Goal: Task Accomplishment & Management: Use online tool/utility

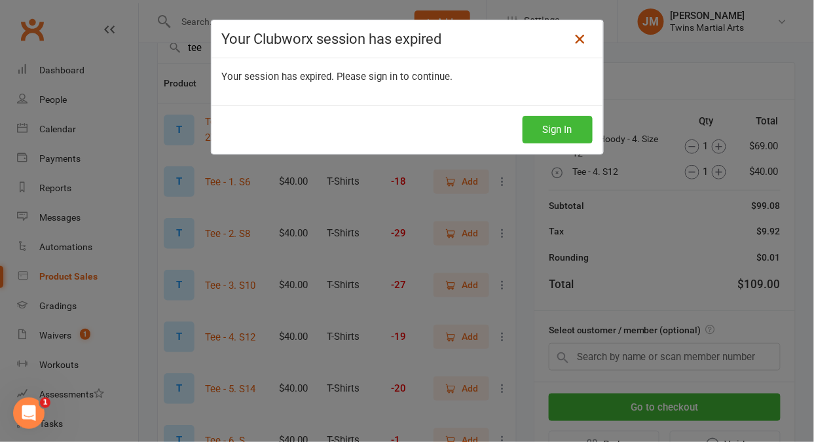
click at [582, 43] on icon at bounding box center [579, 39] width 16 height 16
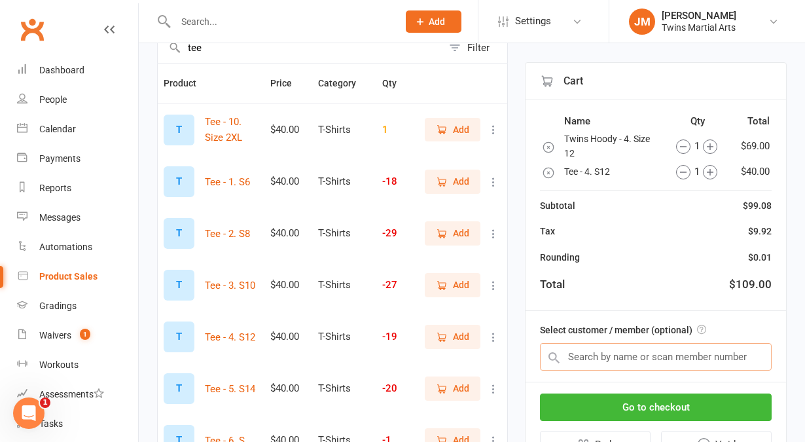
click at [605, 361] on input "text" at bounding box center [656, 356] width 232 height 27
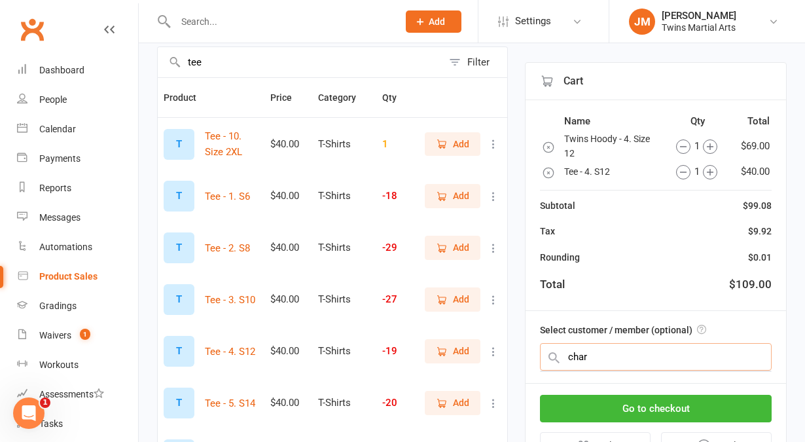
scroll to position [103, 0]
type input "charli"
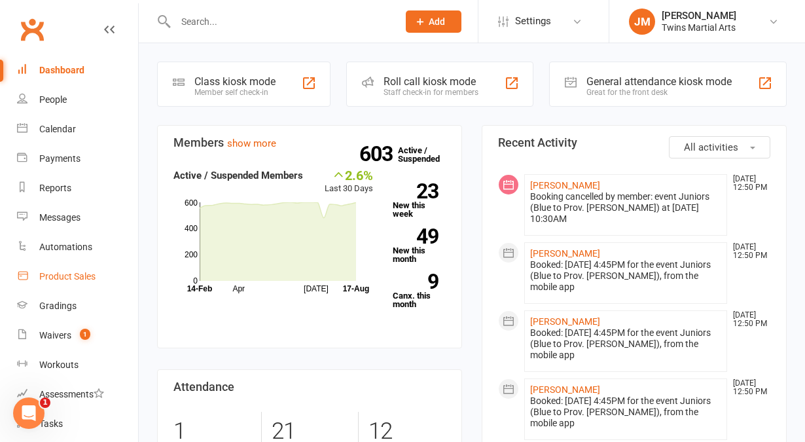
click at [58, 280] on div "Product Sales" at bounding box center [67, 276] width 56 height 10
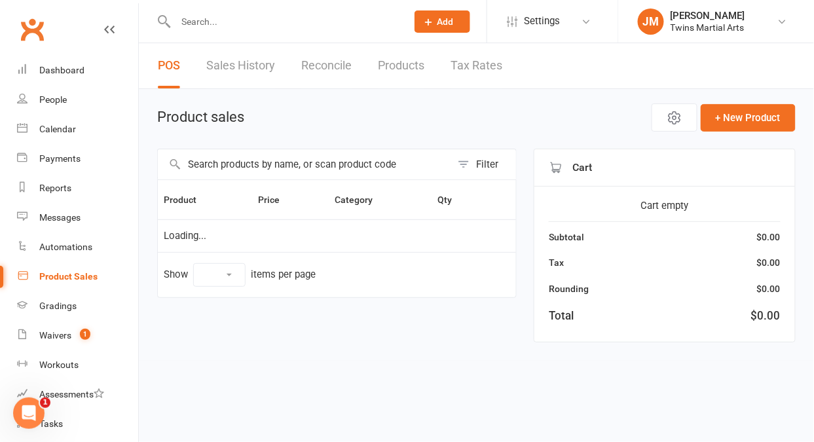
select select "10"
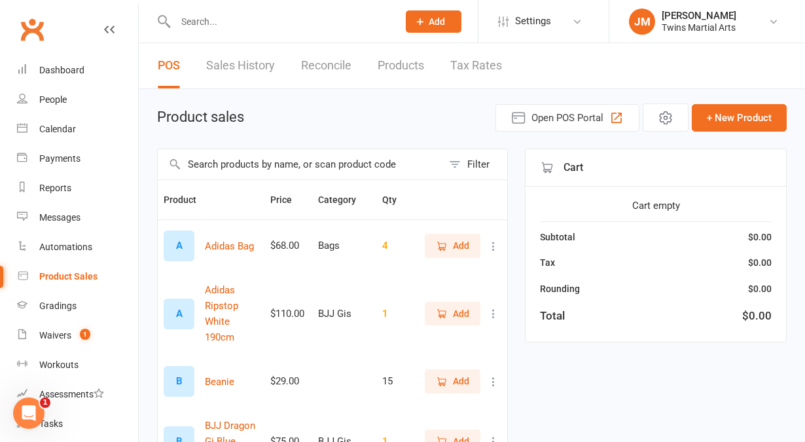
click at [251, 173] on input "text" at bounding box center [300, 164] width 285 height 30
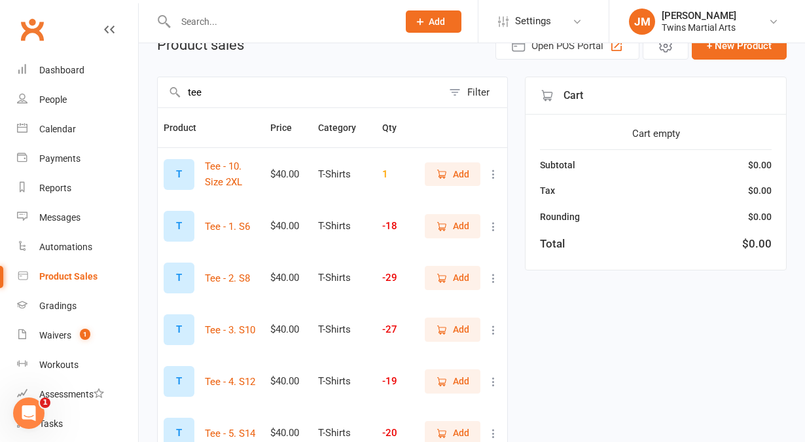
scroll to position [73, 0]
click at [453, 376] on span "Add" at bounding box center [461, 380] width 16 height 14
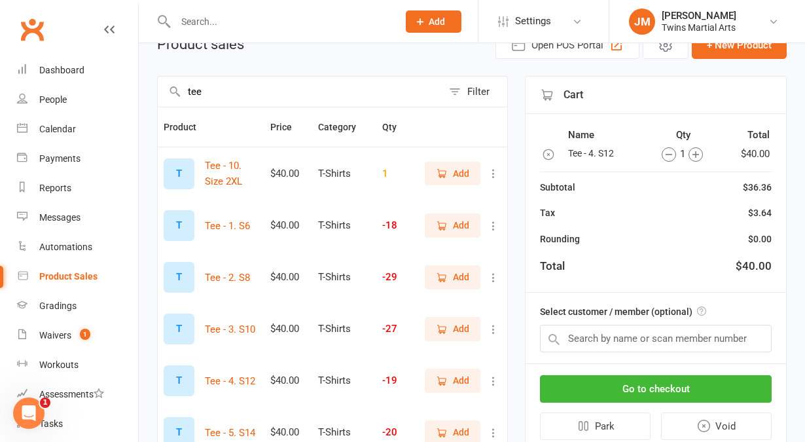
click at [313, 100] on input "tee" at bounding box center [300, 92] width 285 height 30
type input "t"
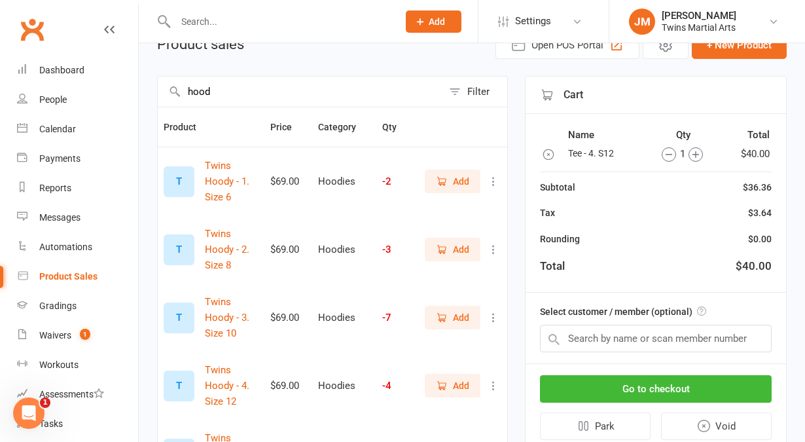
scroll to position [122, 0]
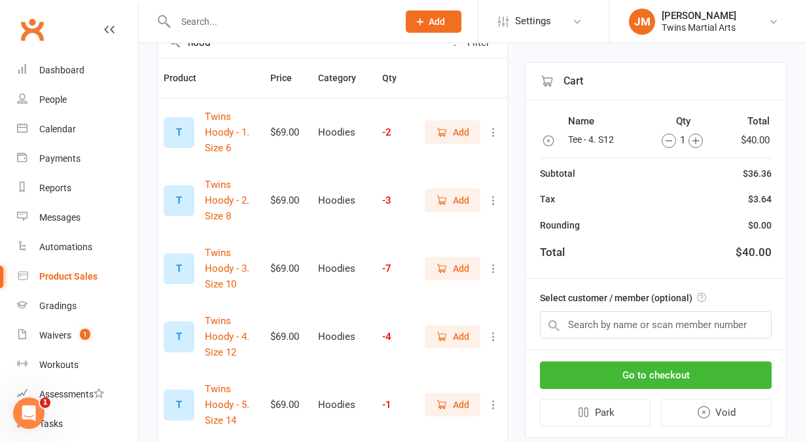
type input "hood"
click at [442, 346] on button "Add" at bounding box center [453, 337] width 56 height 24
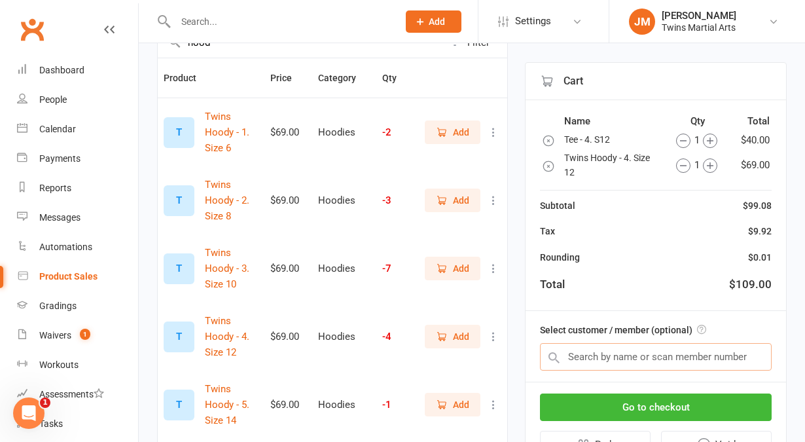
click at [591, 353] on input "text" at bounding box center [656, 356] width 232 height 27
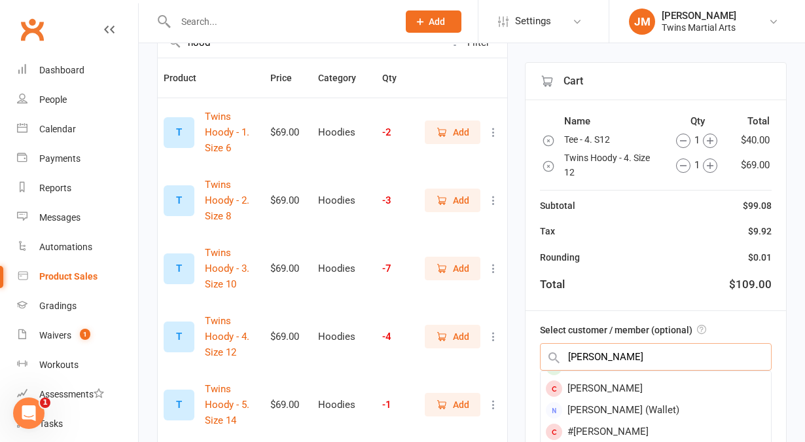
scroll to position [0, 0]
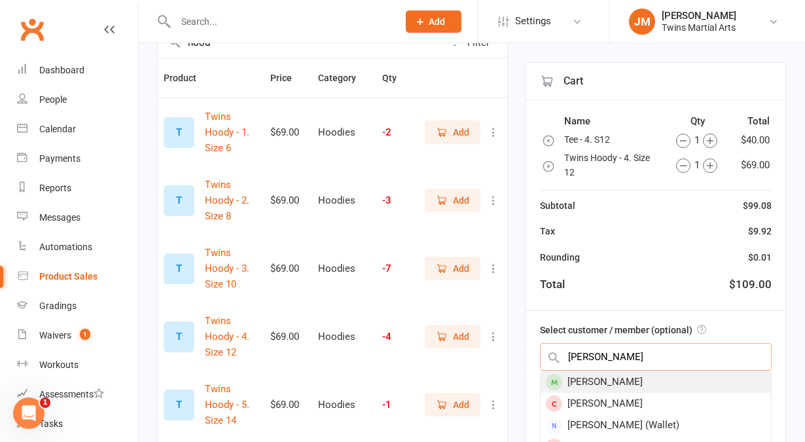
type input "charlie ward"
click at [677, 384] on div "Charlie Ward" at bounding box center [656, 382] width 230 height 22
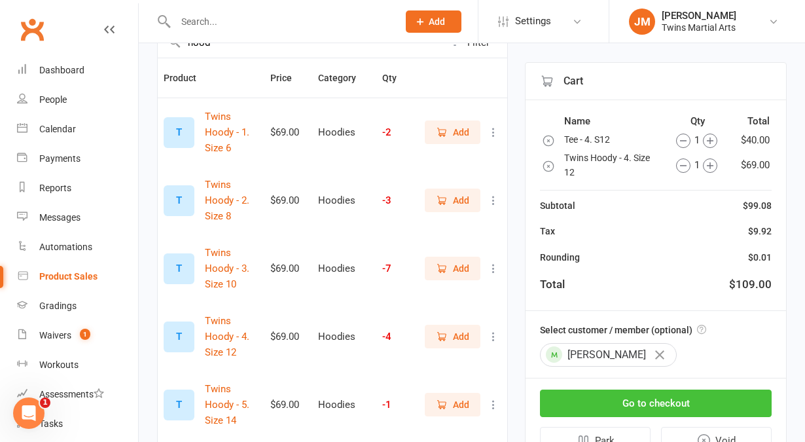
click at [658, 403] on button "Go to checkout" at bounding box center [656, 402] width 232 height 27
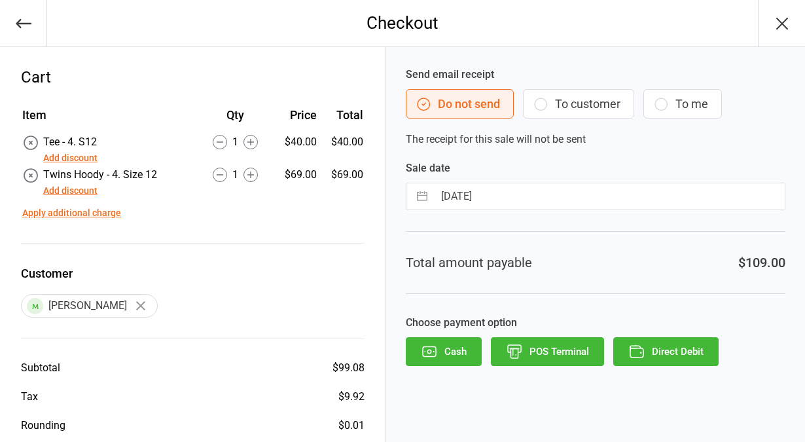
click at [577, 351] on button "POS Terminal" at bounding box center [547, 351] width 113 height 29
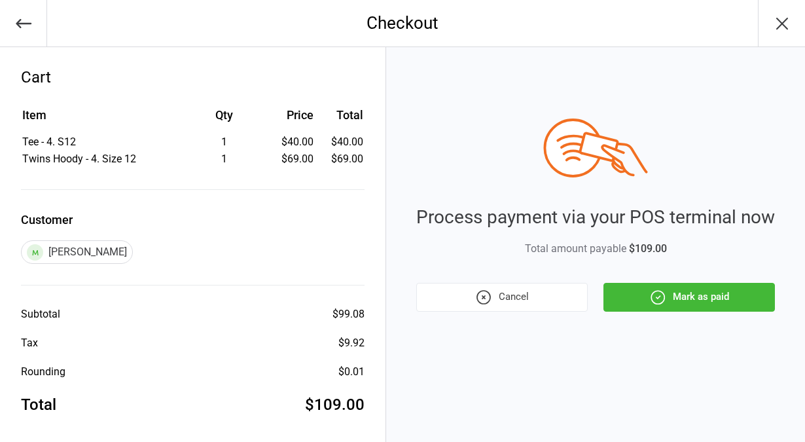
click at [675, 297] on button "Mark as paid" at bounding box center [688, 297] width 171 height 29
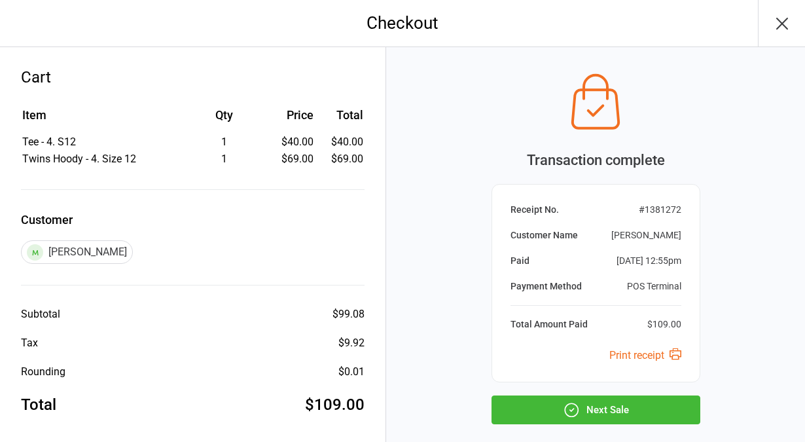
click at [779, 31] on icon "button" at bounding box center [782, 23] width 21 height 21
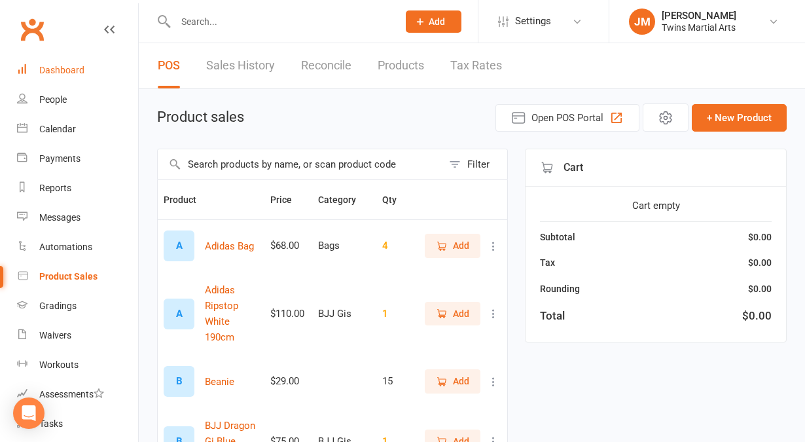
click at [46, 77] on link "Dashboard" at bounding box center [77, 70] width 121 height 29
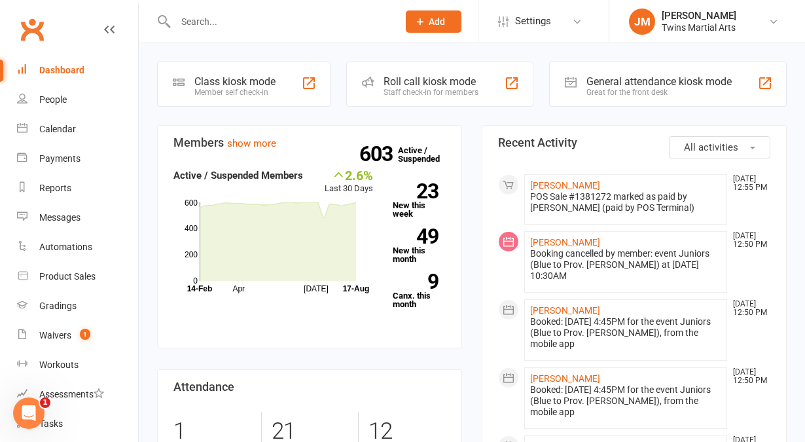
click at [420, 80] on div "Roll call kiosk mode" at bounding box center [431, 81] width 95 height 12
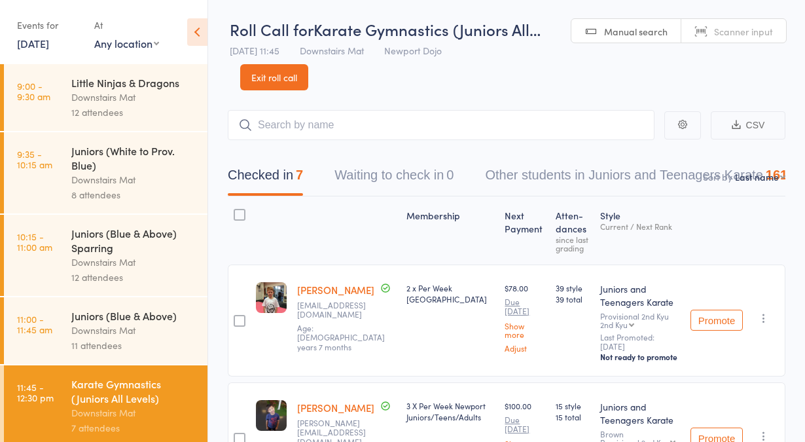
click at [48, 50] on div "Events for 17 Aug, 2025 17 Aug, 2025 August 2025 Sun Mon Tue Wed Thu Fri Sat 31…" at bounding box center [49, 33] width 64 height 39
click at [45, 49] on link "[DATE]" at bounding box center [33, 43] width 32 height 14
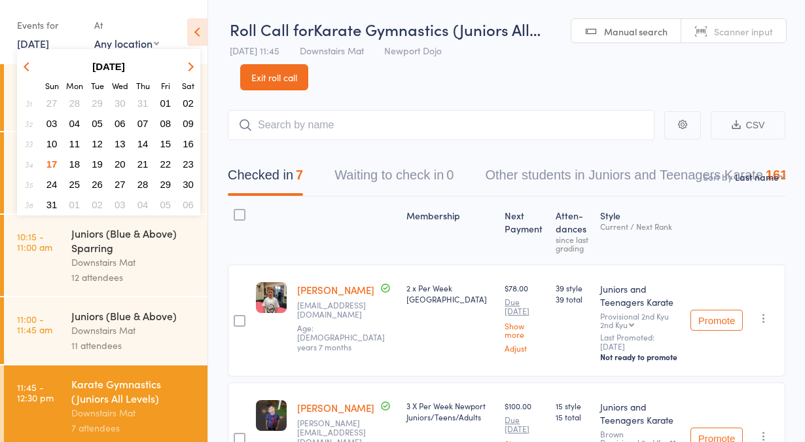
click at [119, 123] on span "06" at bounding box center [120, 123] width 11 height 11
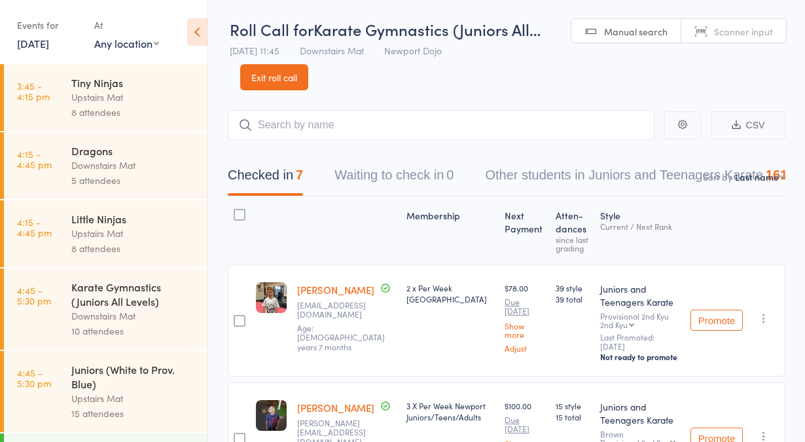
click at [149, 151] on div "Dragons" at bounding box center [133, 150] width 125 height 14
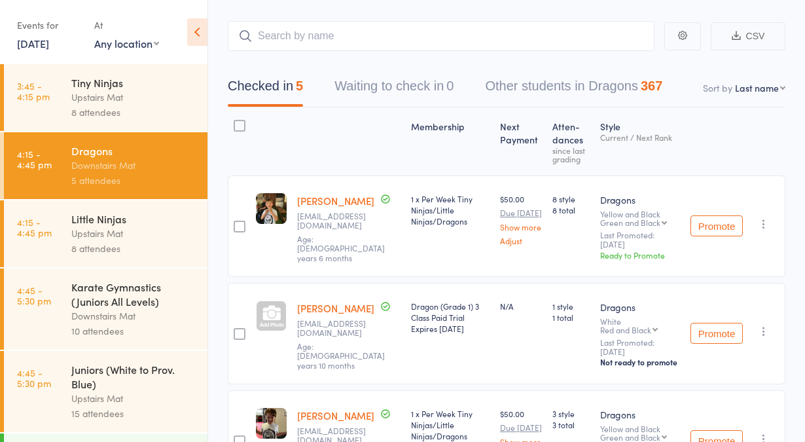
scroll to position [64, 0]
click at [49, 45] on link "6 Aug, 2025" at bounding box center [33, 43] width 32 height 14
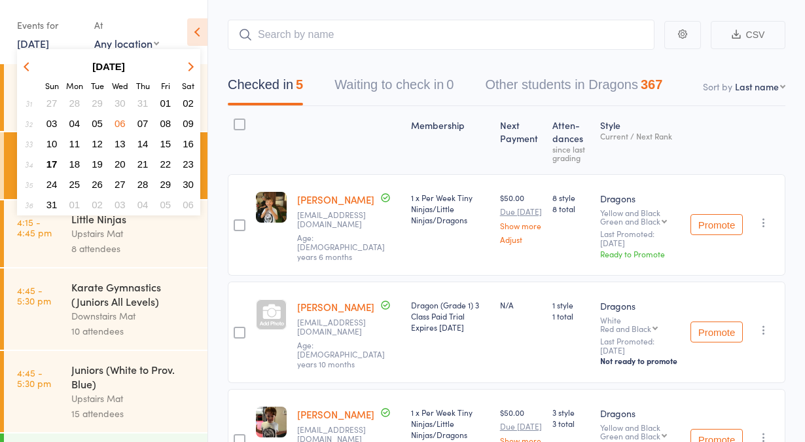
click at [50, 162] on span "17" at bounding box center [51, 163] width 11 height 11
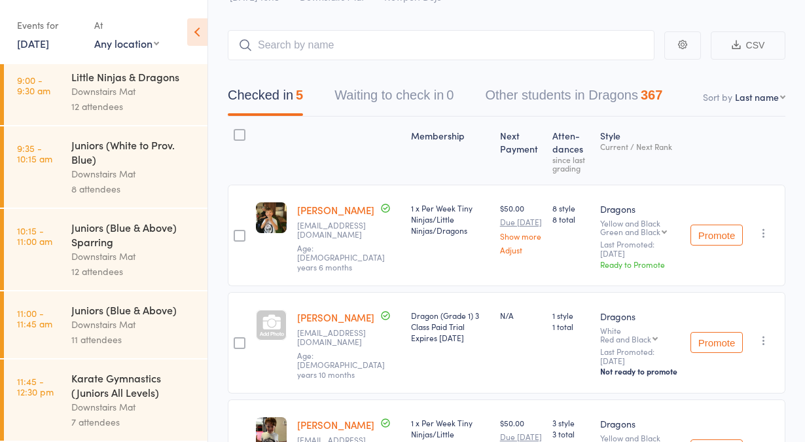
scroll to position [0, 0]
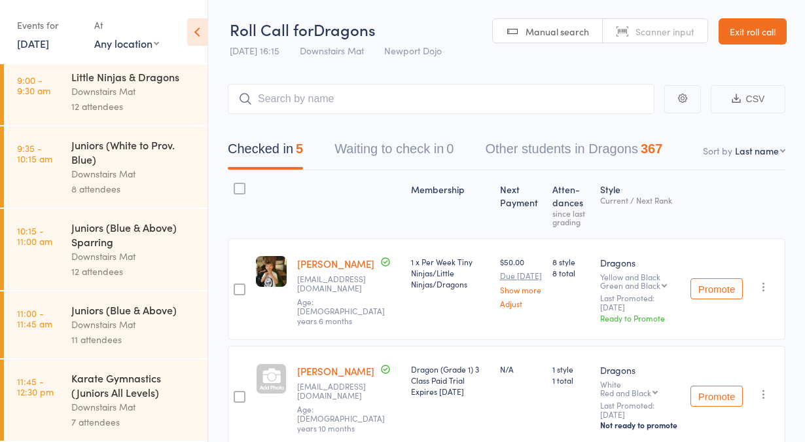
click at [49, 43] on link "[DATE]" at bounding box center [33, 43] width 32 height 14
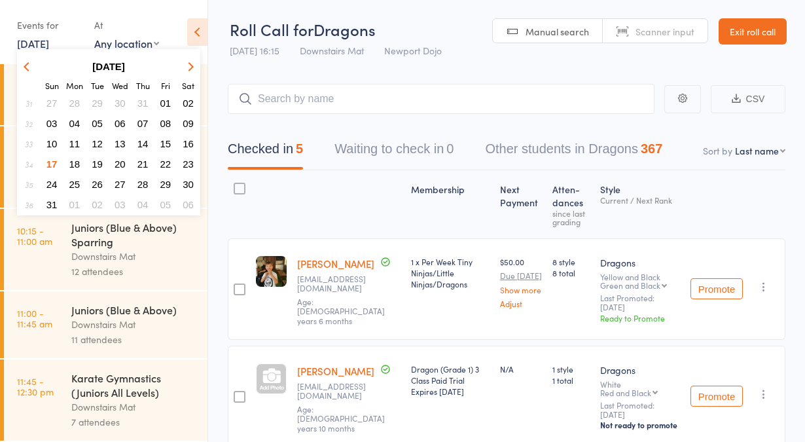
click at [52, 179] on span "24" at bounding box center [51, 184] width 11 height 11
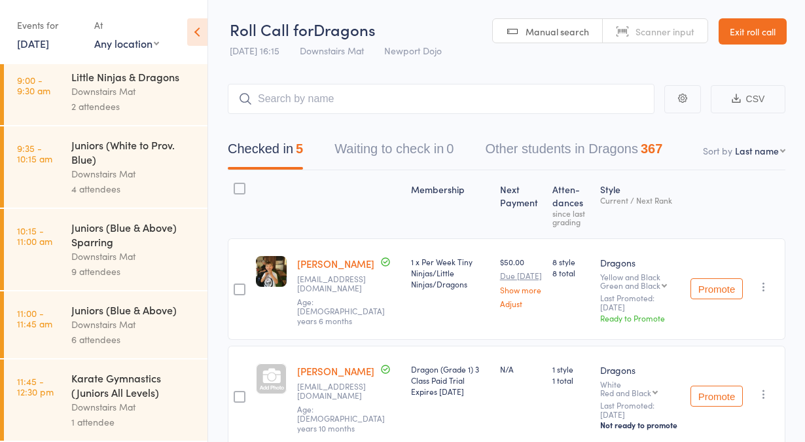
click at [38, 50] on link "24 Aug, 2025" at bounding box center [33, 43] width 32 height 14
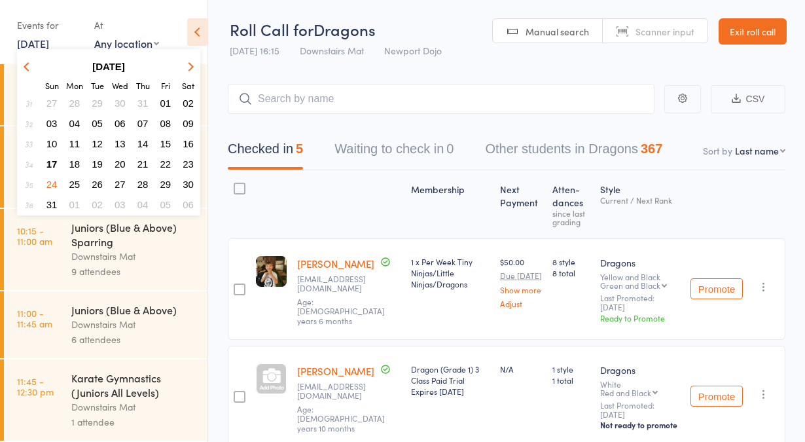
click at [51, 162] on span "17" at bounding box center [51, 163] width 11 height 11
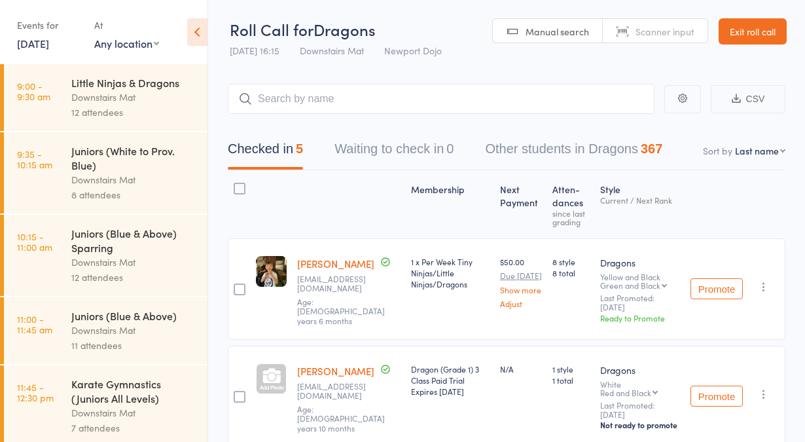
click at [110, 92] on div "Downstairs Mat" at bounding box center [133, 97] width 125 height 15
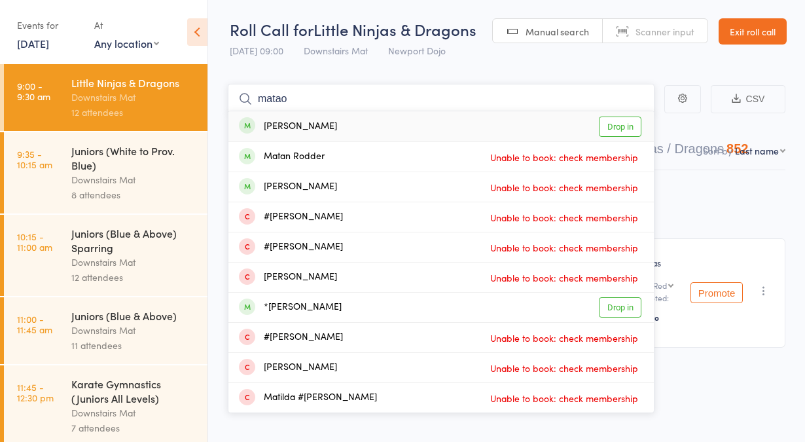
type input "matao"
click at [423, 126] on div "Matao Cotronea Drop in" at bounding box center [440, 126] width 425 height 30
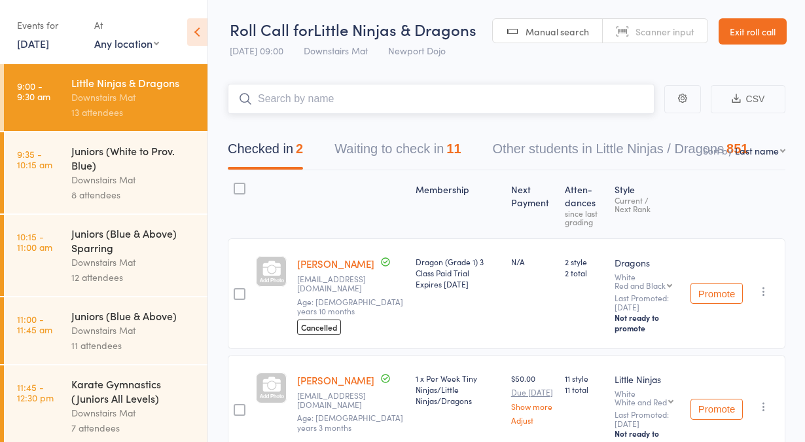
click at [427, 142] on button "Waiting to check in 11" at bounding box center [397, 152] width 126 height 35
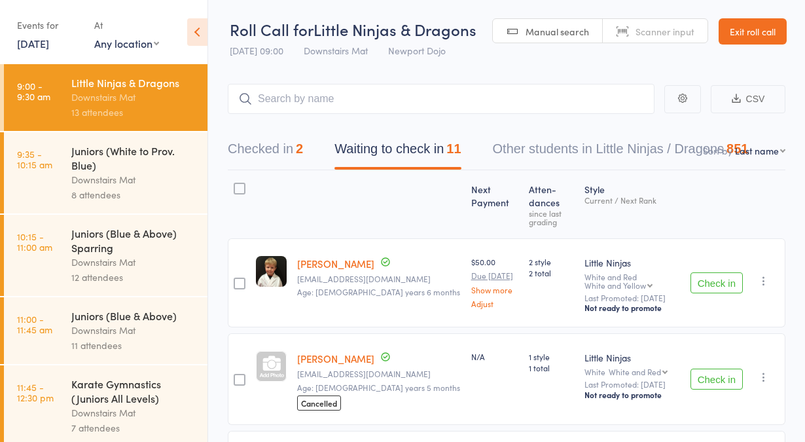
click at [709, 272] on button "Check in" at bounding box center [716, 282] width 52 height 21
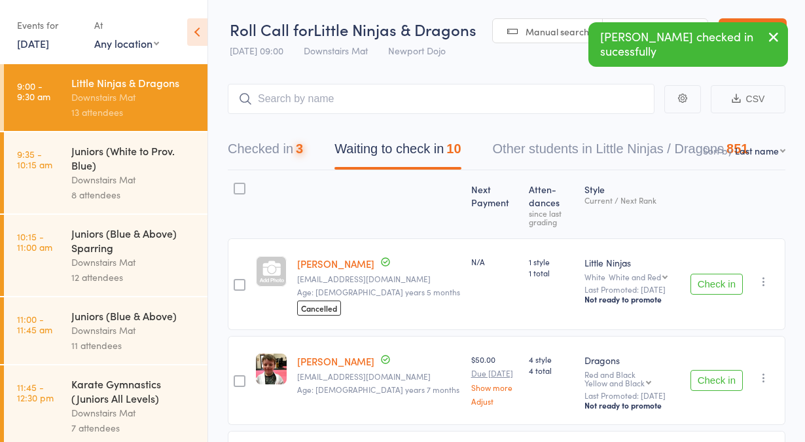
click at [709, 274] on button "Check in" at bounding box center [716, 284] width 52 height 21
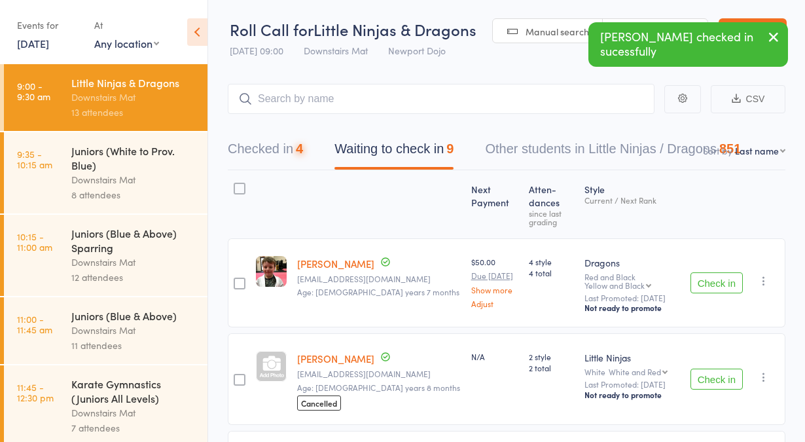
click at [708, 272] on button "Check in" at bounding box center [716, 282] width 52 height 21
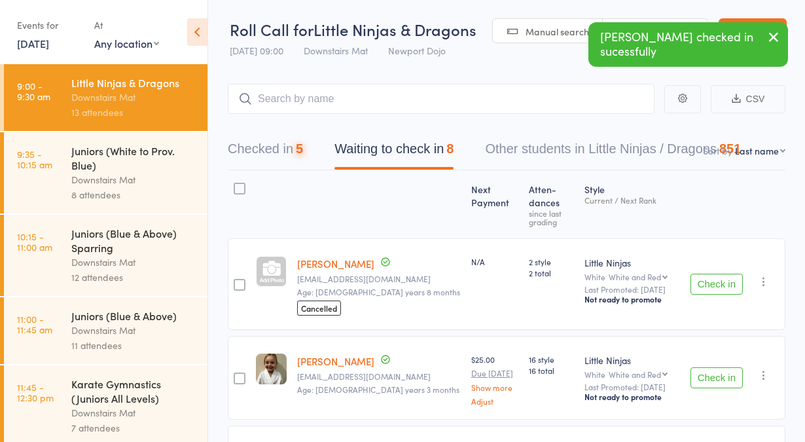
click at [708, 274] on button "Check in" at bounding box center [716, 284] width 52 height 21
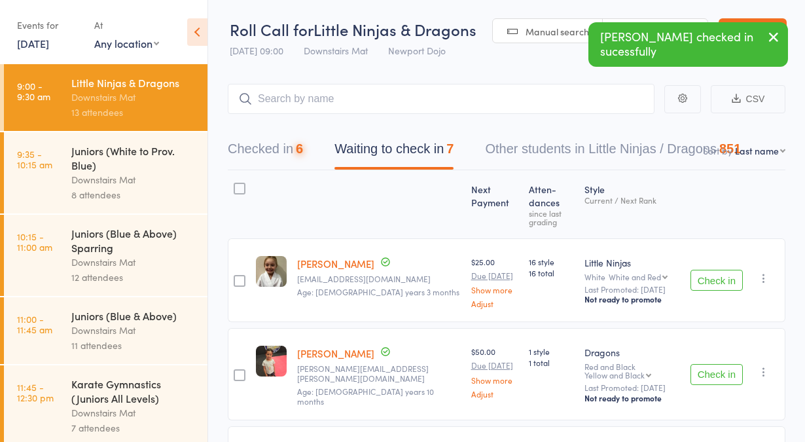
click at [708, 270] on button "Check in" at bounding box center [716, 280] width 52 height 21
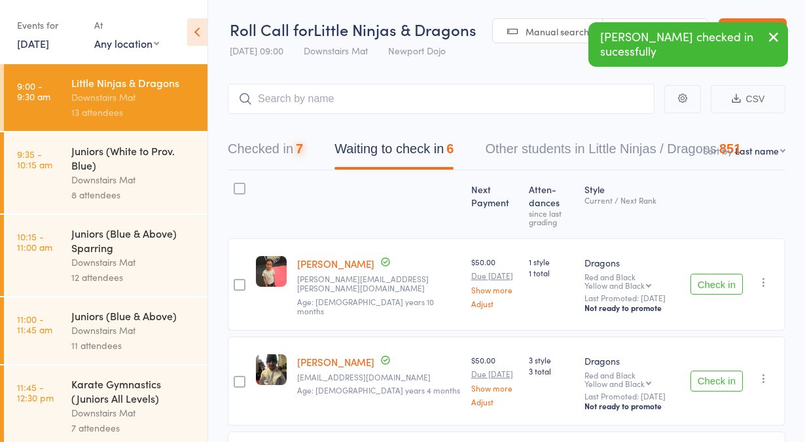
click at [706, 274] on button "Check in" at bounding box center [716, 284] width 52 height 21
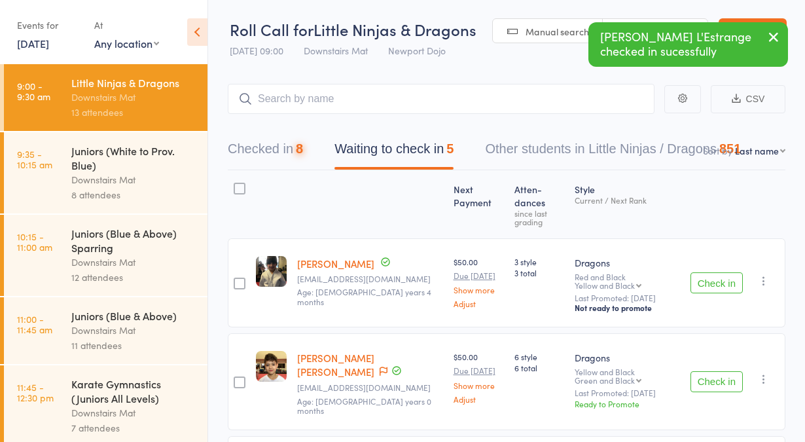
click at [706, 272] on button "Check in" at bounding box center [716, 282] width 52 height 21
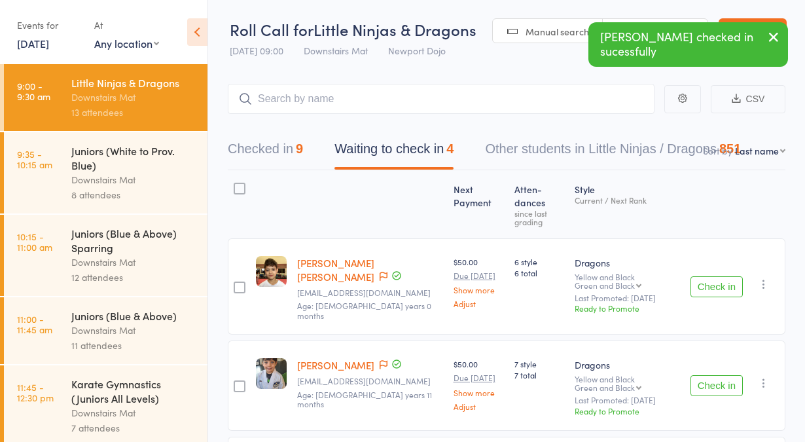
click at [706, 276] on button "Check in" at bounding box center [716, 286] width 52 height 21
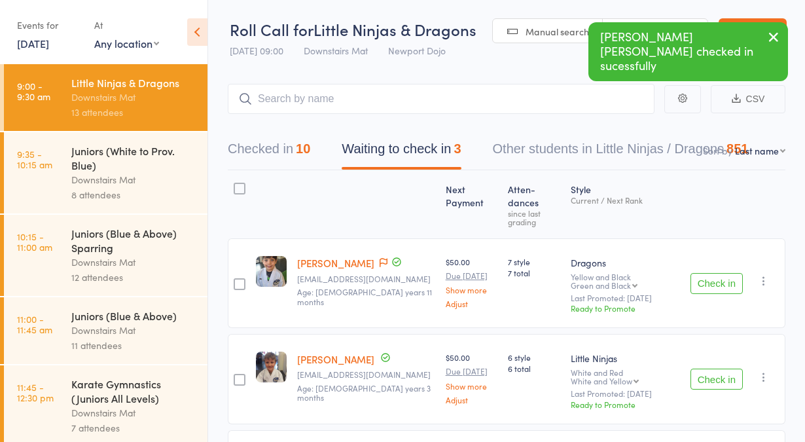
click at [706, 273] on button "Check in" at bounding box center [716, 283] width 52 height 21
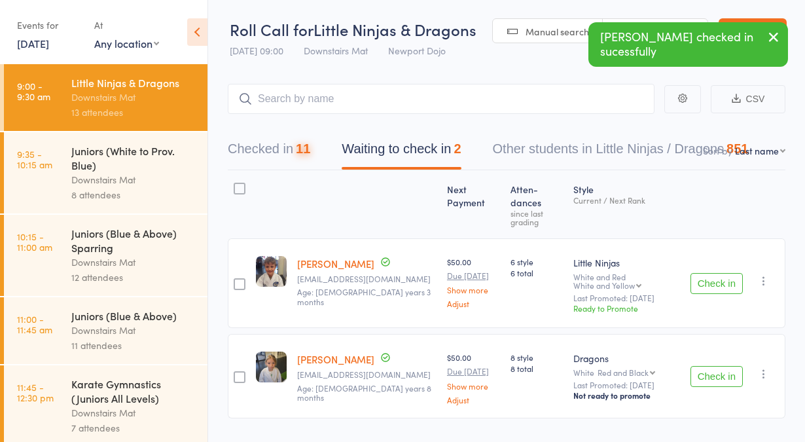
click at [706, 273] on button "Check in" at bounding box center [716, 283] width 52 height 21
click at [706, 366] on button "Check in" at bounding box center [716, 376] width 52 height 21
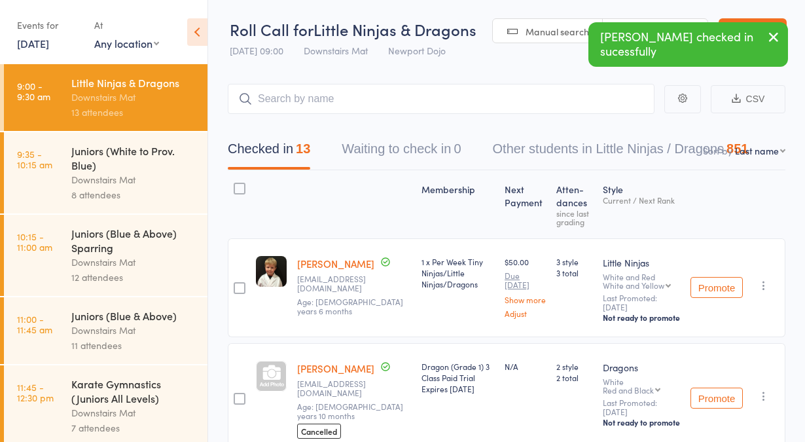
click at [188, 166] on div "Juniors (White to Prov. Blue) Downstairs Mat 8 attendees" at bounding box center [139, 172] width 136 height 81
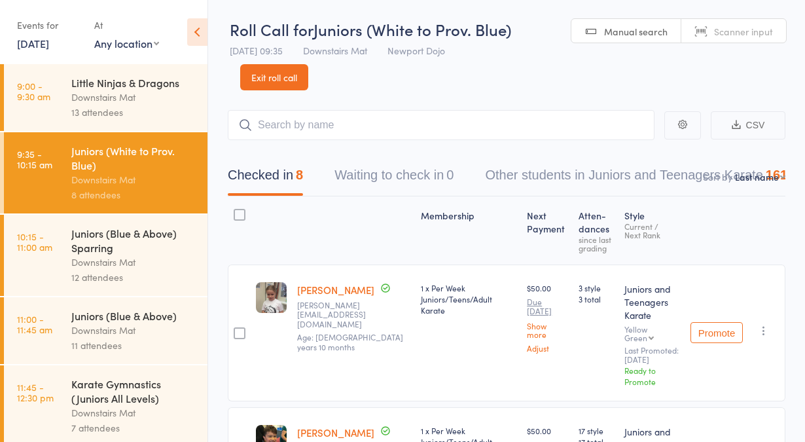
click at [108, 236] on div "Juniors (Blue & Above) Sparring" at bounding box center [133, 240] width 125 height 29
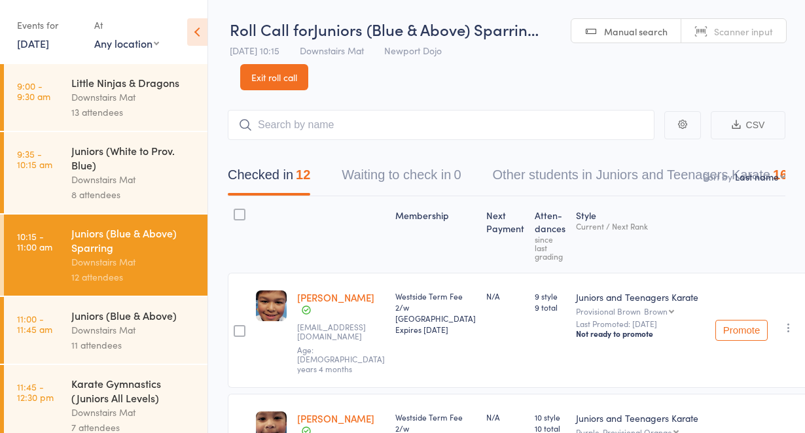
click at [148, 327] on div "Downstairs Mat" at bounding box center [133, 330] width 125 height 15
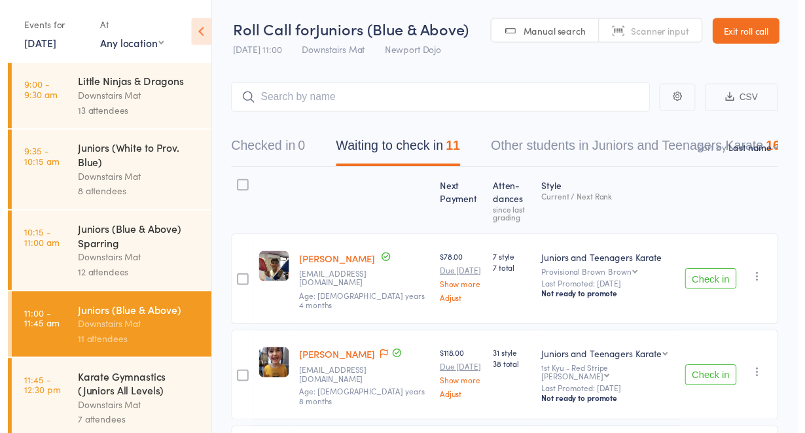
scroll to position [9, 0]
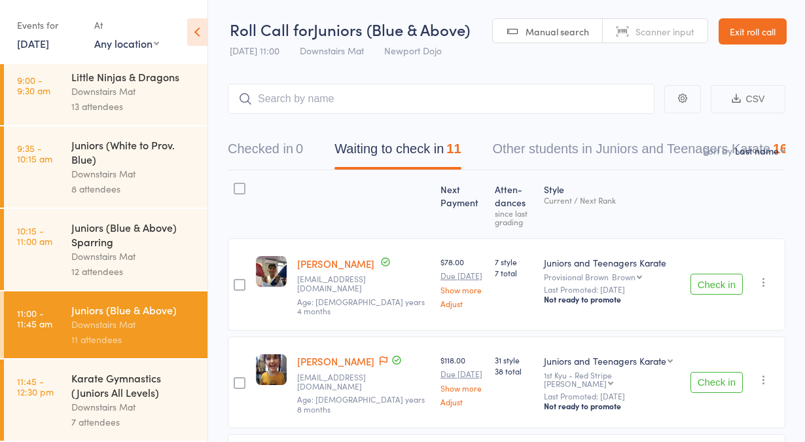
click at [716, 274] on button "Check in" at bounding box center [716, 284] width 52 height 21
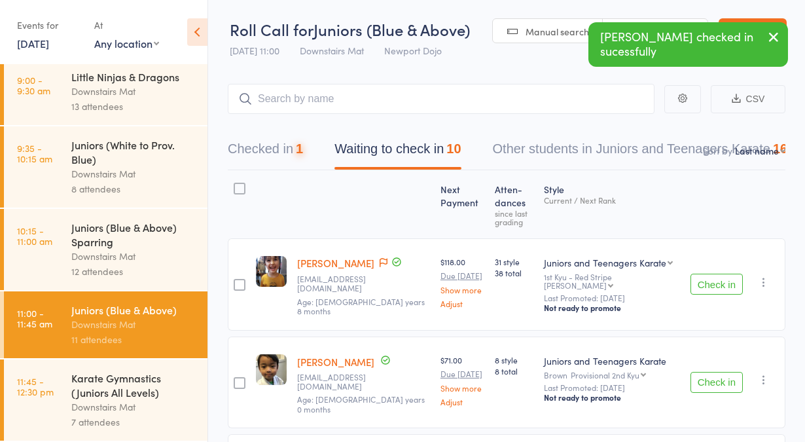
click at [716, 274] on button "Check in" at bounding box center [716, 284] width 52 height 21
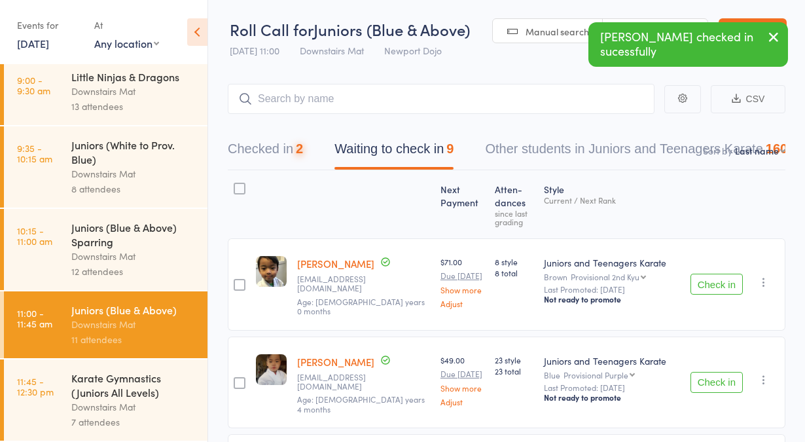
click at [713, 274] on button "Check in" at bounding box center [716, 284] width 52 height 21
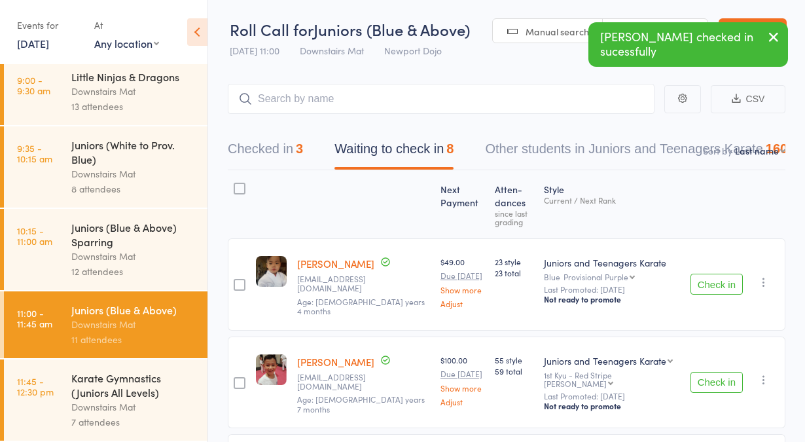
click at [713, 274] on button "Check in" at bounding box center [716, 284] width 52 height 21
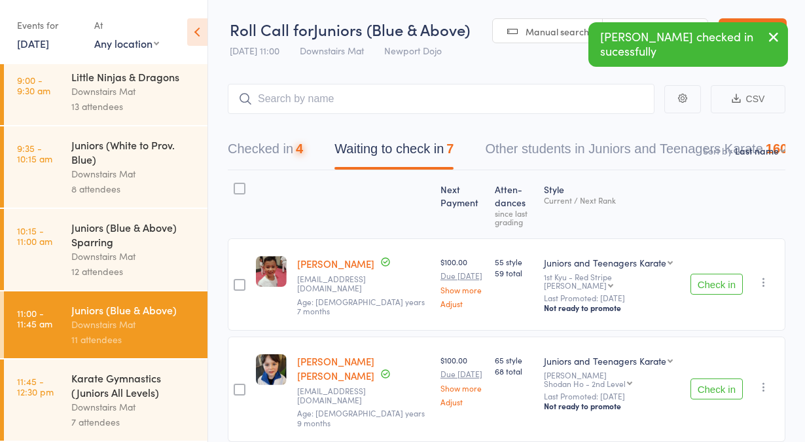
click at [710, 274] on button "Check in" at bounding box center [716, 284] width 52 height 21
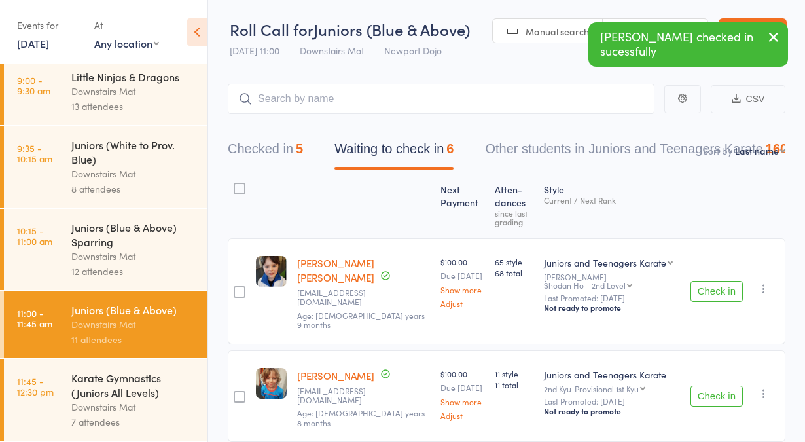
click at [710, 269] on div "Check in Check in Promote Send message Add Note Add Task Add Flag Remove Mark a…" at bounding box center [735, 291] width 100 height 106
click at [715, 281] on button "Check in" at bounding box center [716, 291] width 52 height 21
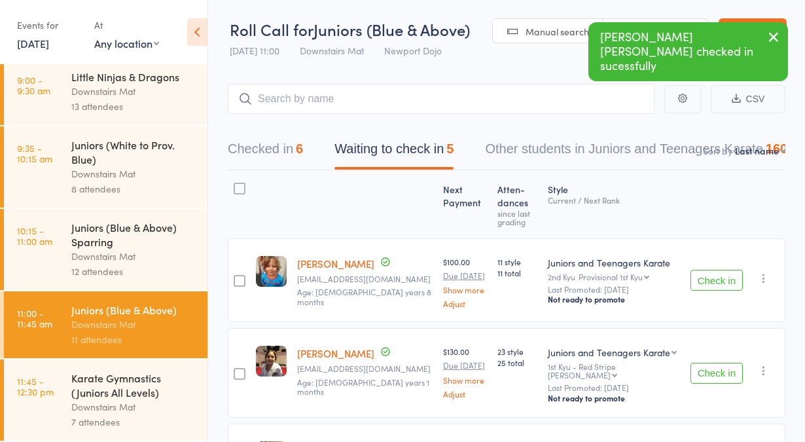
click at [715, 270] on button "Check in" at bounding box center [716, 280] width 52 height 21
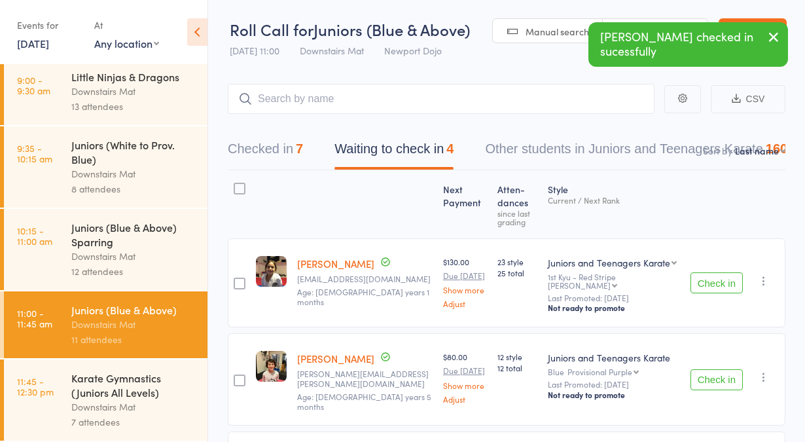
click at [715, 272] on button "Check in" at bounding box center [716, 282] width 52 height 21
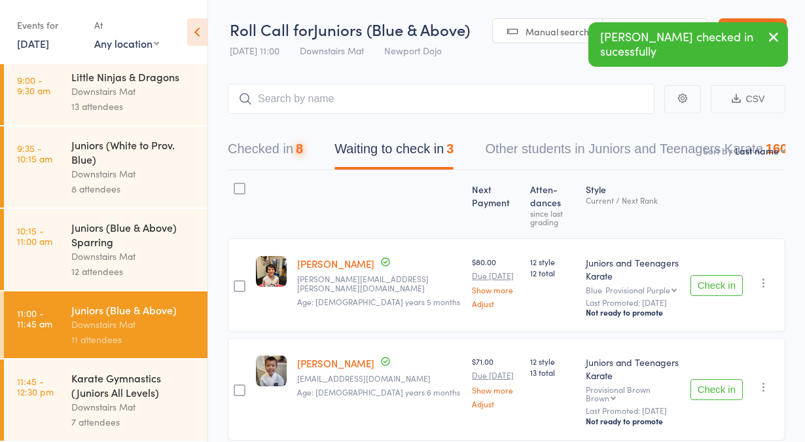
click at [715, 275] on button "Check in" at bounding box center [716, 285] width 52 height 21
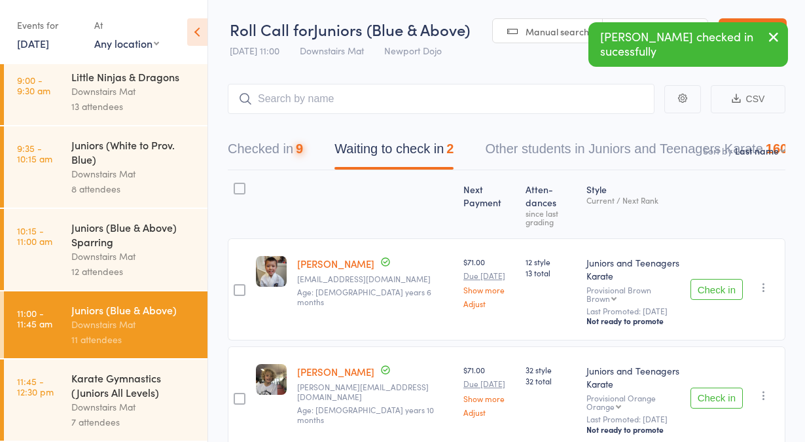
click at [715, 279] on button "Check in" at bounding box center [716, 289] width 52 height 21
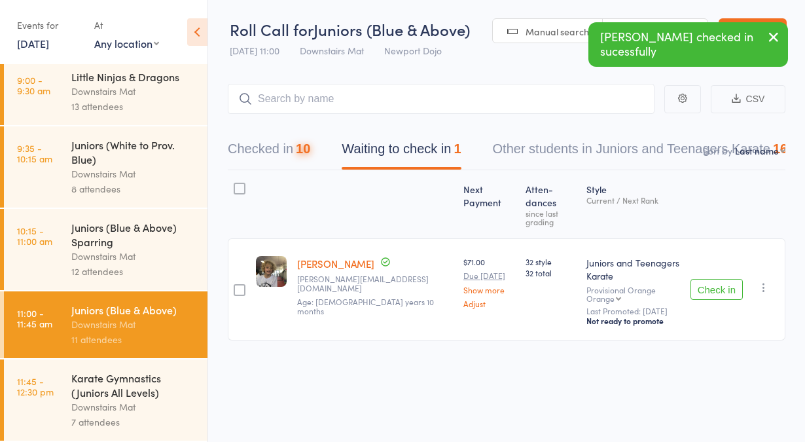
click at [713, 279] on button "Check in" at bounding box center [716, 289] width 52 height 21
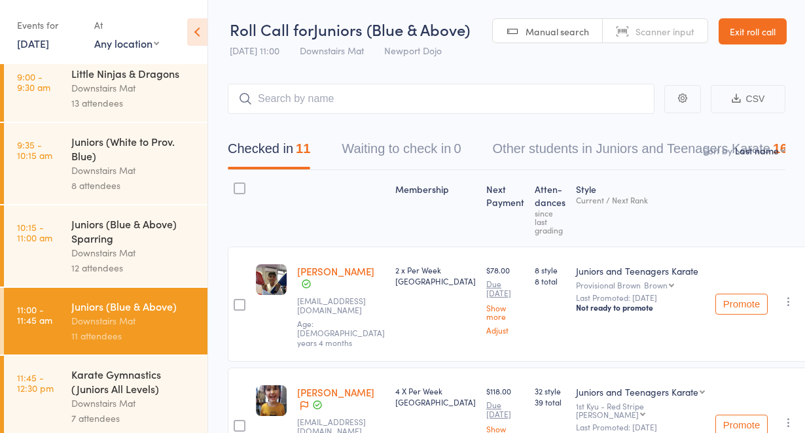
scroll to position [0, 0]
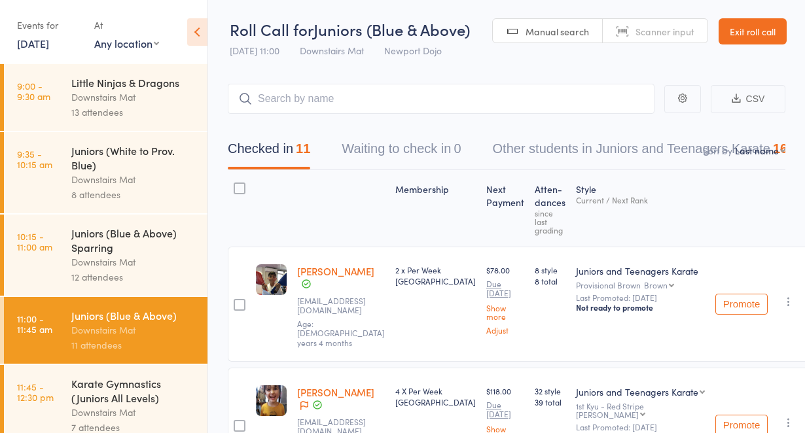
click at [753, 41] on link "Exit roll call" at bounding box center [753, 31] width 68 height 26
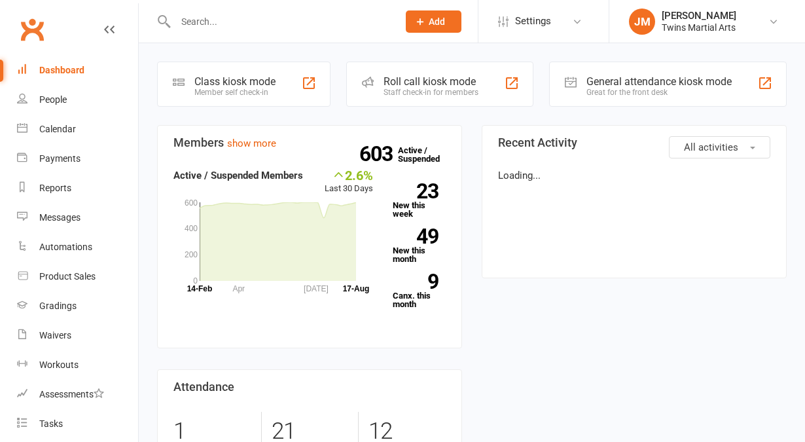
click at [244, 31] on div at bounding box center [273, 21] width 232 height 43
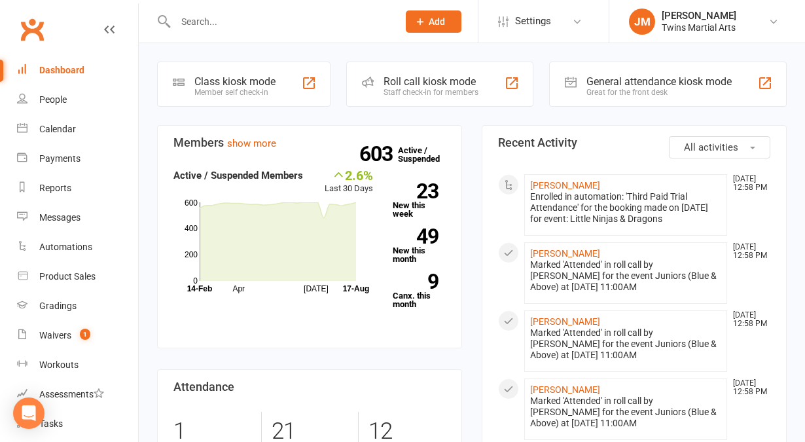
click at [229, 24] on input "text" at bounding box center [279, 21] width 217 height 18
click at [543, 188] on link "[PERSON_NAME]" at bounding box center [565, 185] width 70 height 10
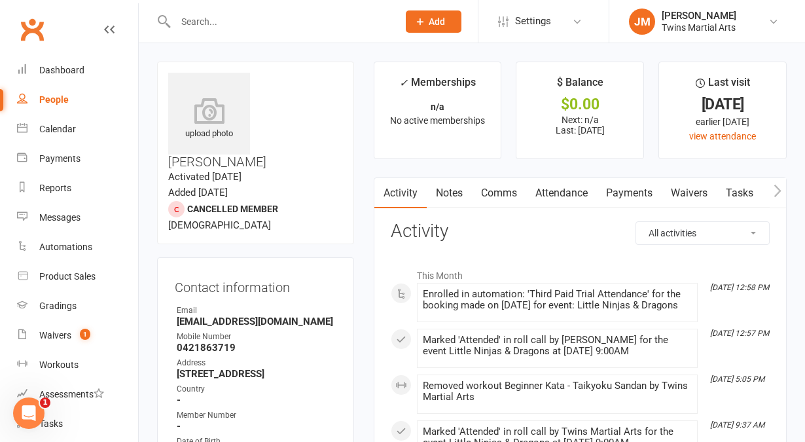
click at [323, 30] on div at bounding box center [273, 21] width 232 height 43
click at [291, 23] on input "text" at bounding box center [279, 21] width 217 height 18
type input "d"
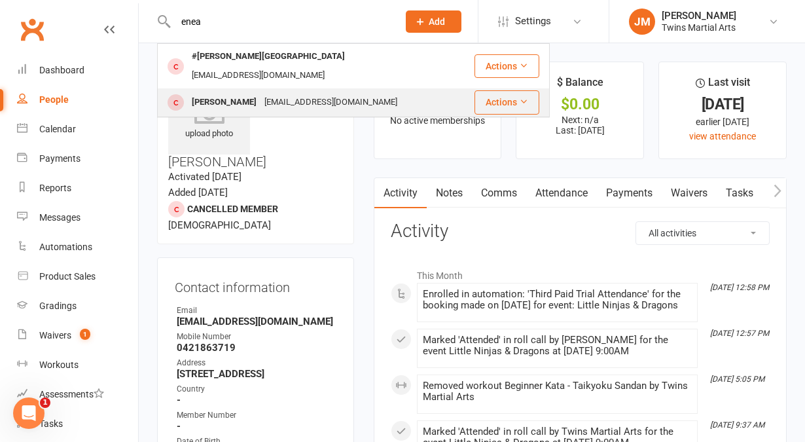
type input "enea"
click at [235, 93] on div "[PERSON_NAME]" at bounding box center [224, 102] width 73 height 19
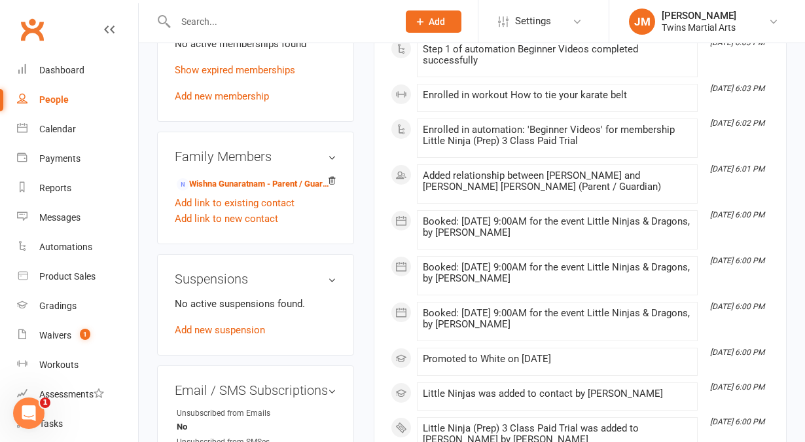
scroll to position [899, 0]
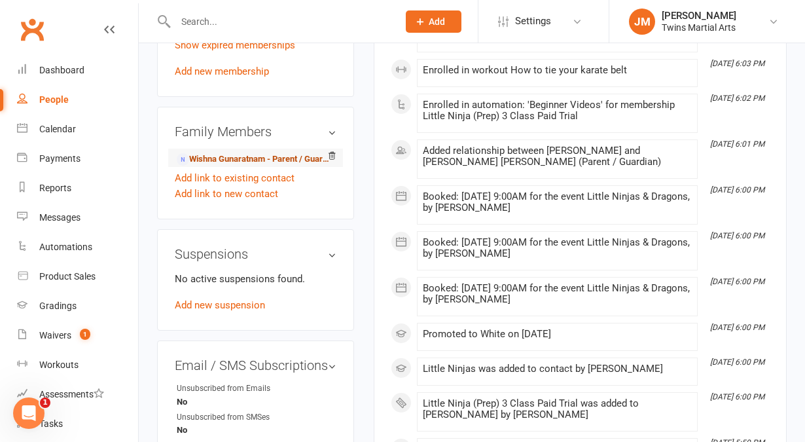
click at [226, 152] on link "Wishna Gunaratnam - Parent / Guardian" at bounding box center [253, 159] width 153 height 14
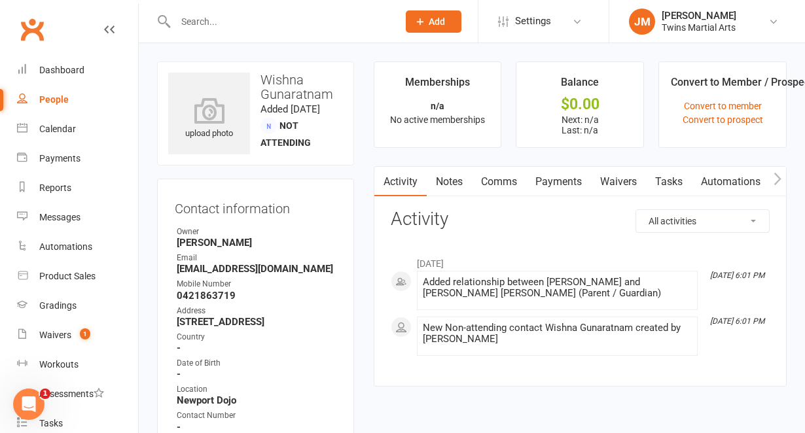
click at [620, 183] on link "Waivers" at bounding box center [618, 182] width 55 height 30
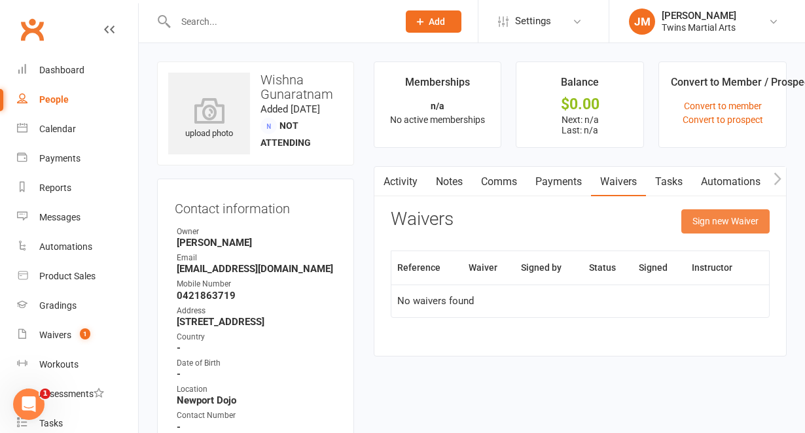
click at [716, 223] on button "Sign new Waiver" at bounding box center [725, 221] width 88 height 24
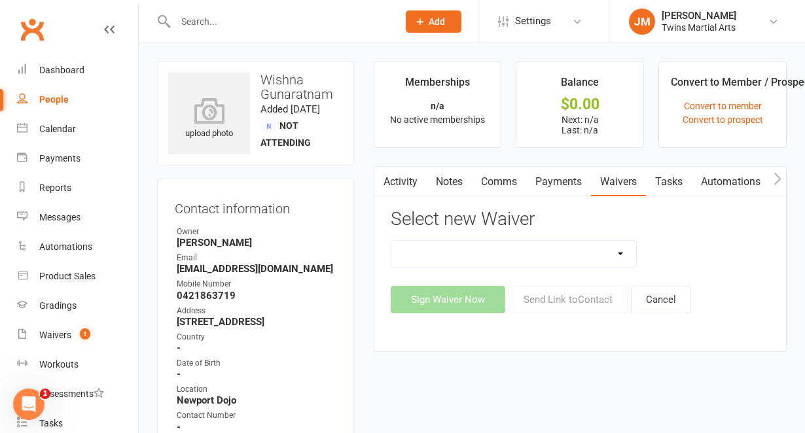
click at [554, 247] on select "Newport Paid Trial (waiver only) Paid Trial Newport Paid Trial Parkville Paid T…" at bounding box center [513, 254] width 245 height 26
select select "5584"
click at [391, 241] on select "Newport Paid Trial (waiver only) Paid Trial Newport Paid Trial Parkville Paid T…" at bounding box center [513, 254] width 245 height 26
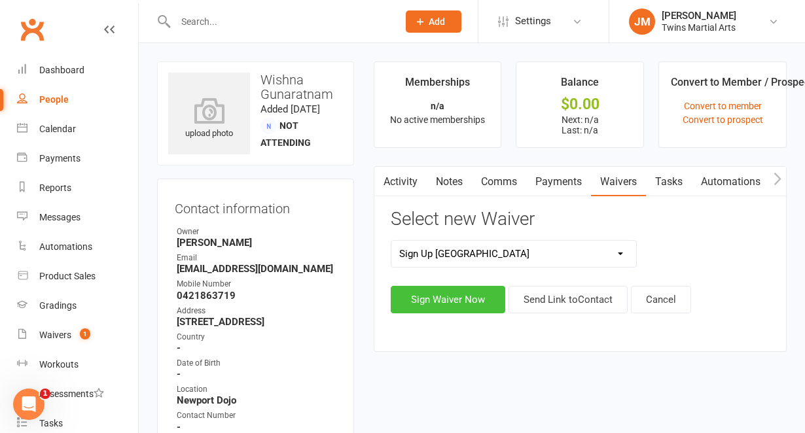
click at [461, 306] on button "Sign Waiver Now" at bounding box center [448, 299] width 115 height 27
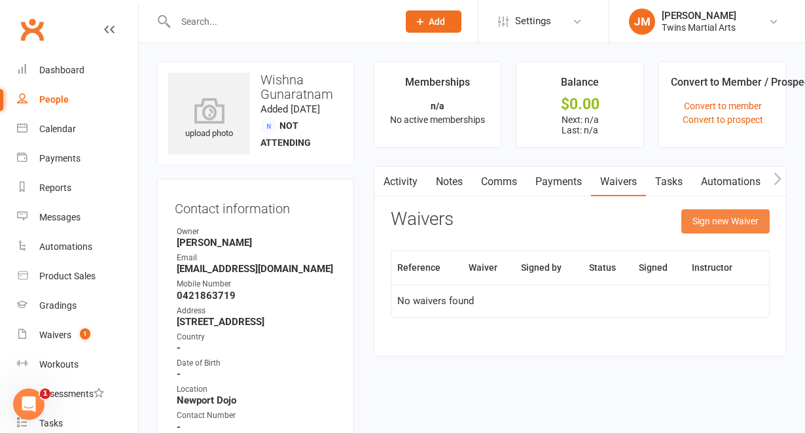
click at [709, 230] on button "Sign new Waiver" at bounding box center [725, 221] width 88 height 24
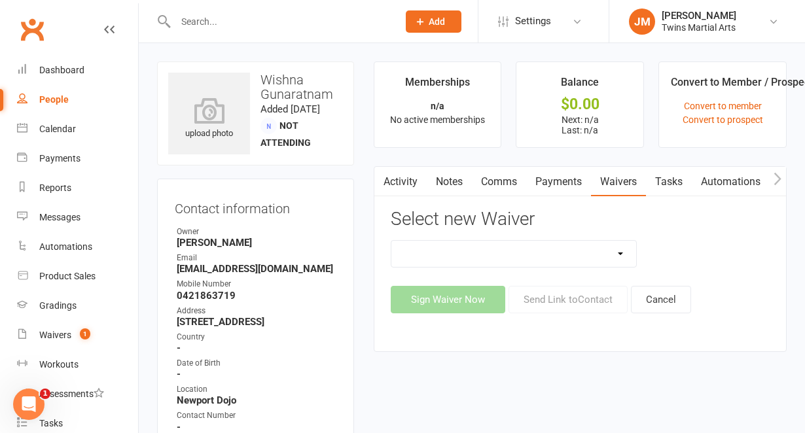
click at [601, 242] on select "Newport Paid Trial (waiver only) Paid Trial Newport Paid Trial Parkville Paid T…" at bounding box center [513, 254] width 245 height 26
select select "5584"
click at [391, 241] on select "Newport Paid Trial (waiver only) Paid Trial Newport Paid Trial Parkville Paid T…" at bounding box center [513, 254] width 245 height 26
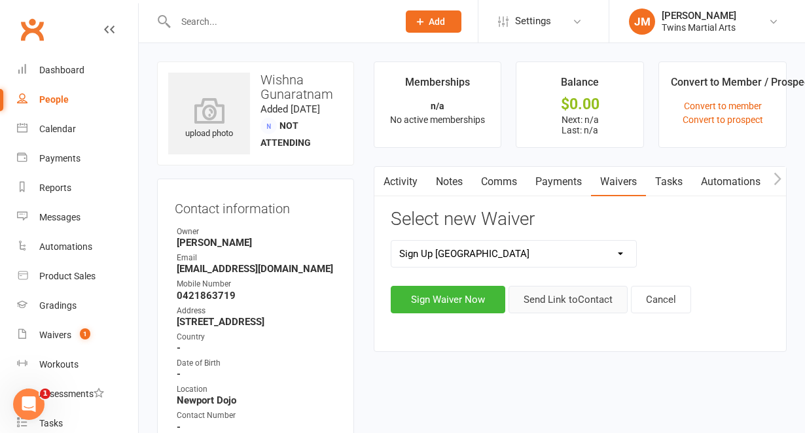
click at [541, 300] on button "Send Link to Contact" at bounding box center [568, 299] width 119 height 27
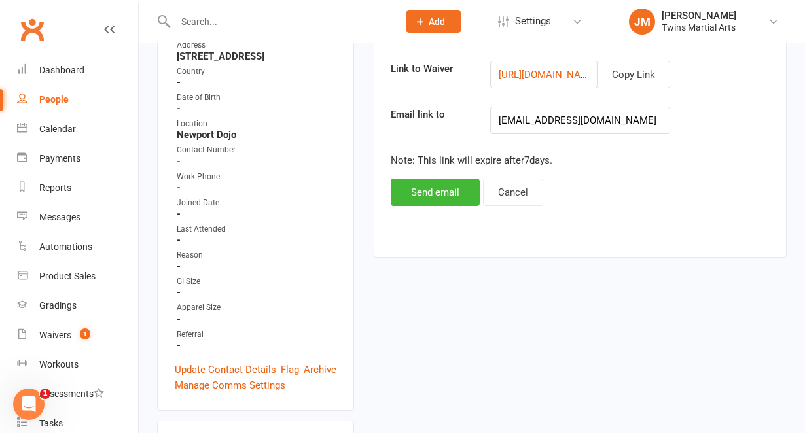
scroll to position [269, 0]
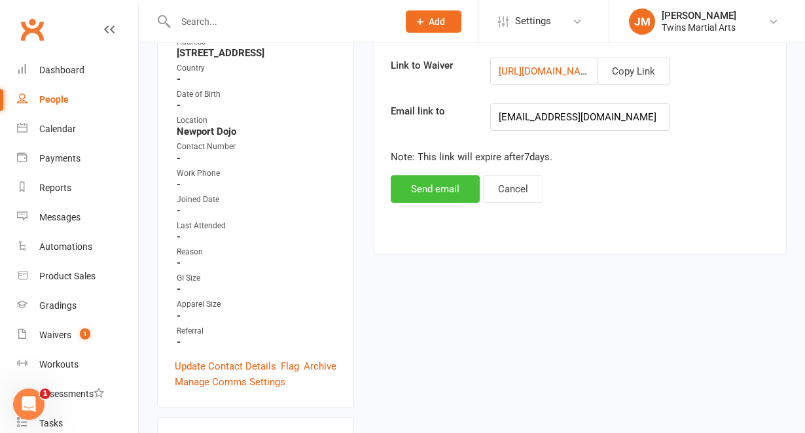
click at [448, 194] on button "Send email" at bounding box center [435, 188] width 89 height 27
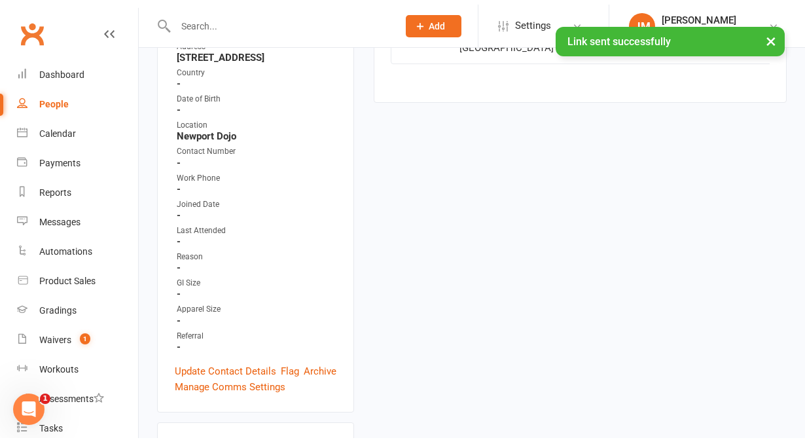
scroll to position [0, 0]
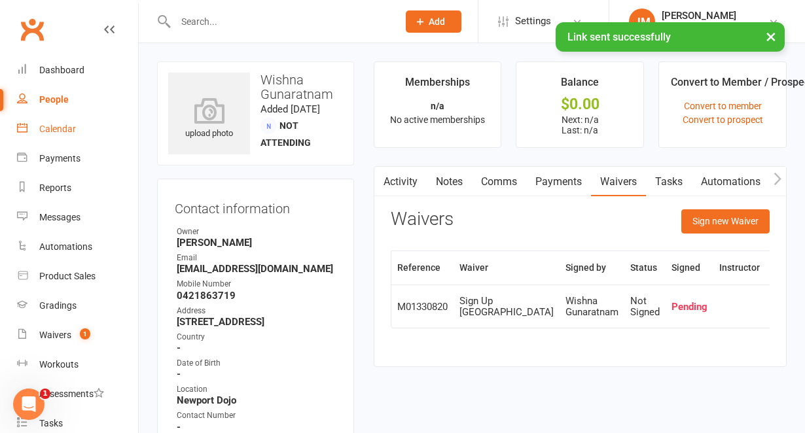
click at [81, 124] on link "Calendar" at bounding box center [77, 129] width 121 height 29
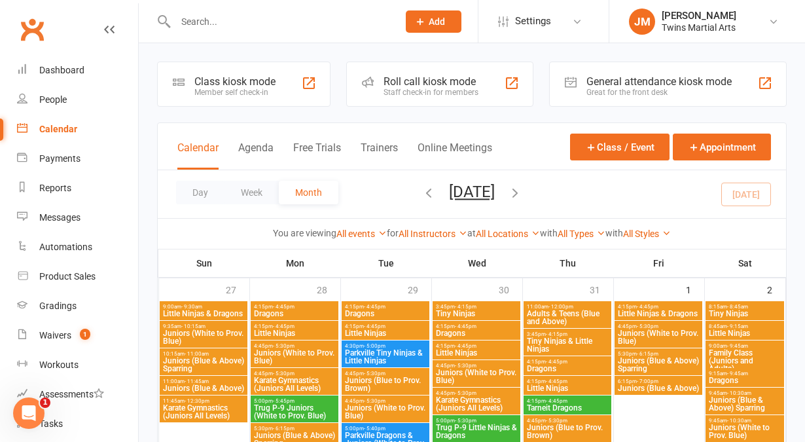
click at [445, 86] on div "Roll call kiosk mode" at bounding box center [431, 81] width 95 height 12
